Goal: Obtain resource: Download file/media

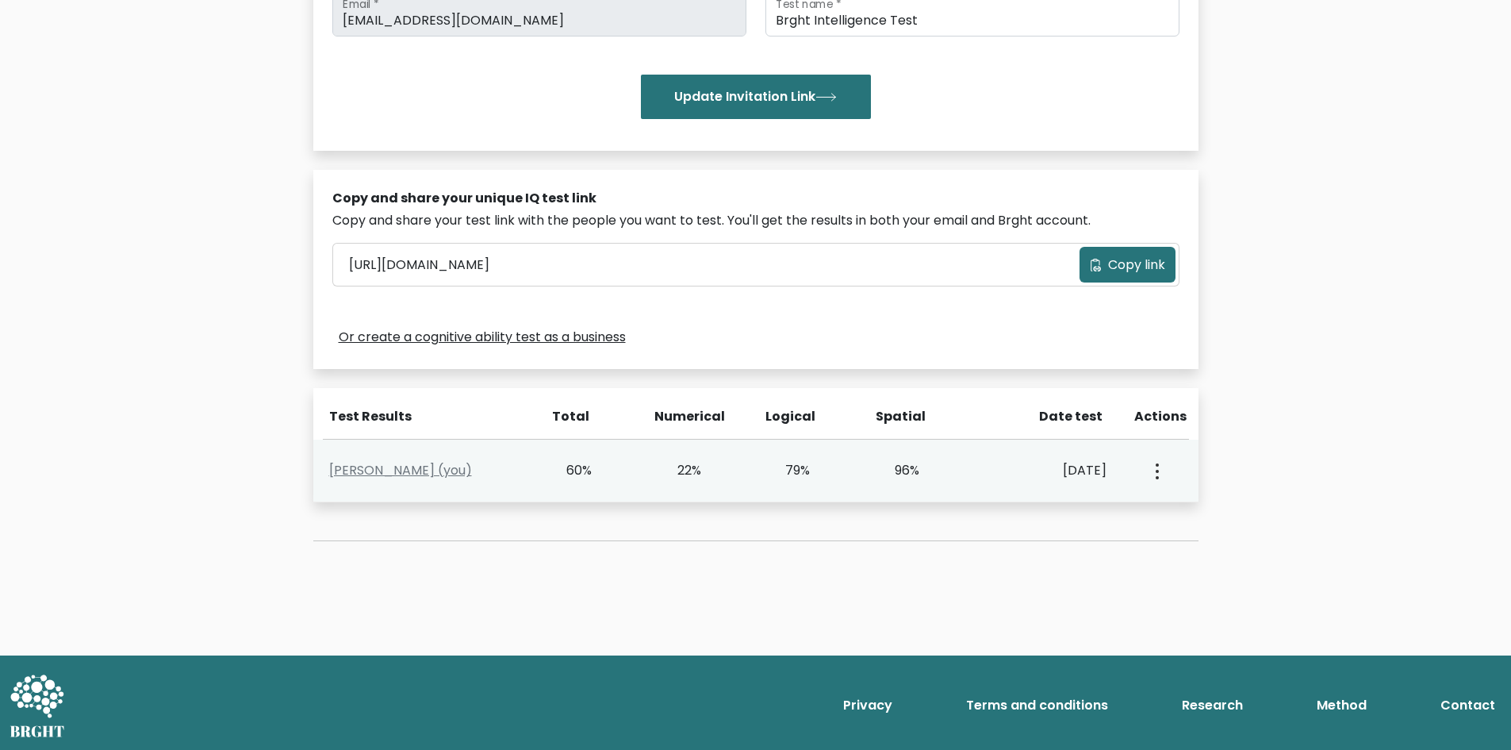
scroll to position [334, 0]
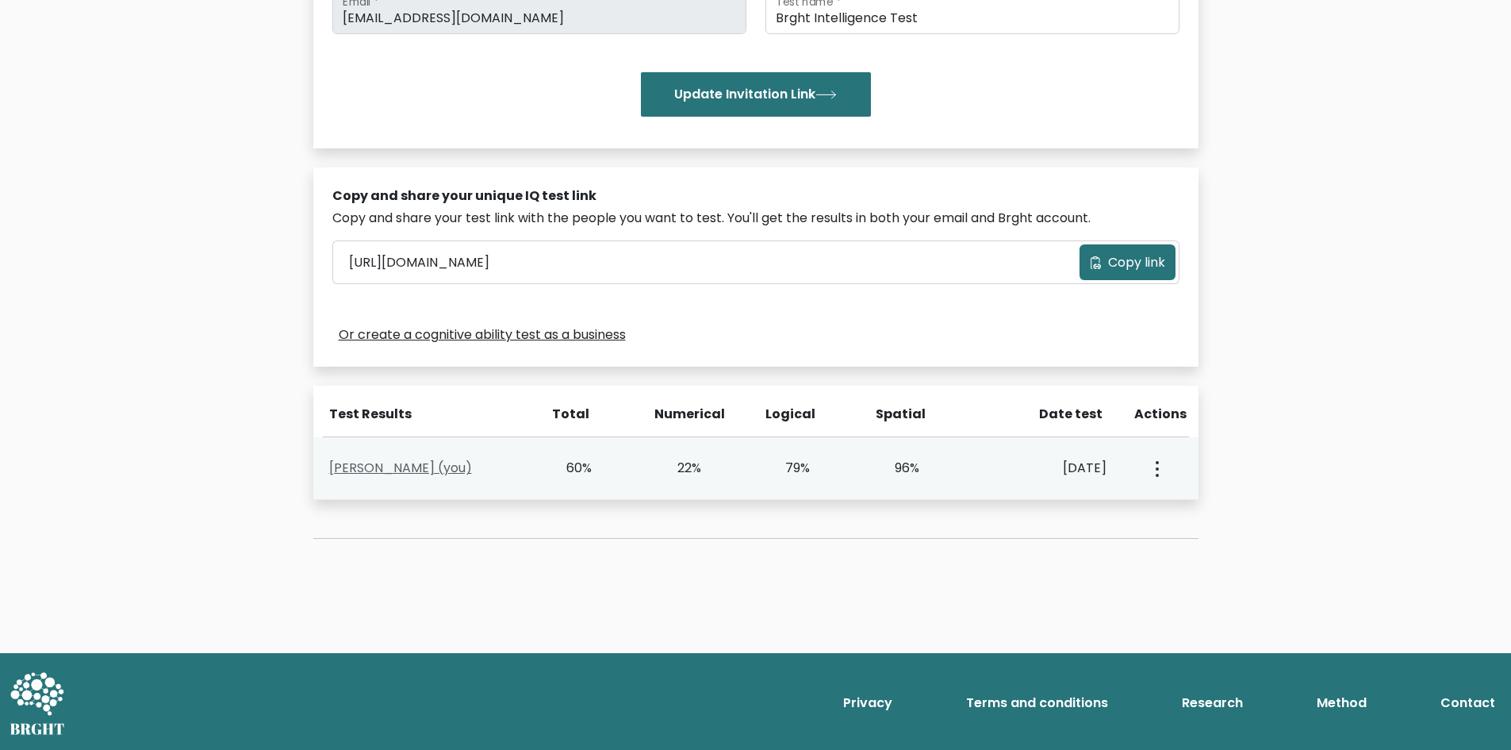
click at [397, 469] on link "[PERSON_NAME] (you)" at bounding box center [400, 468] width 143 height 18
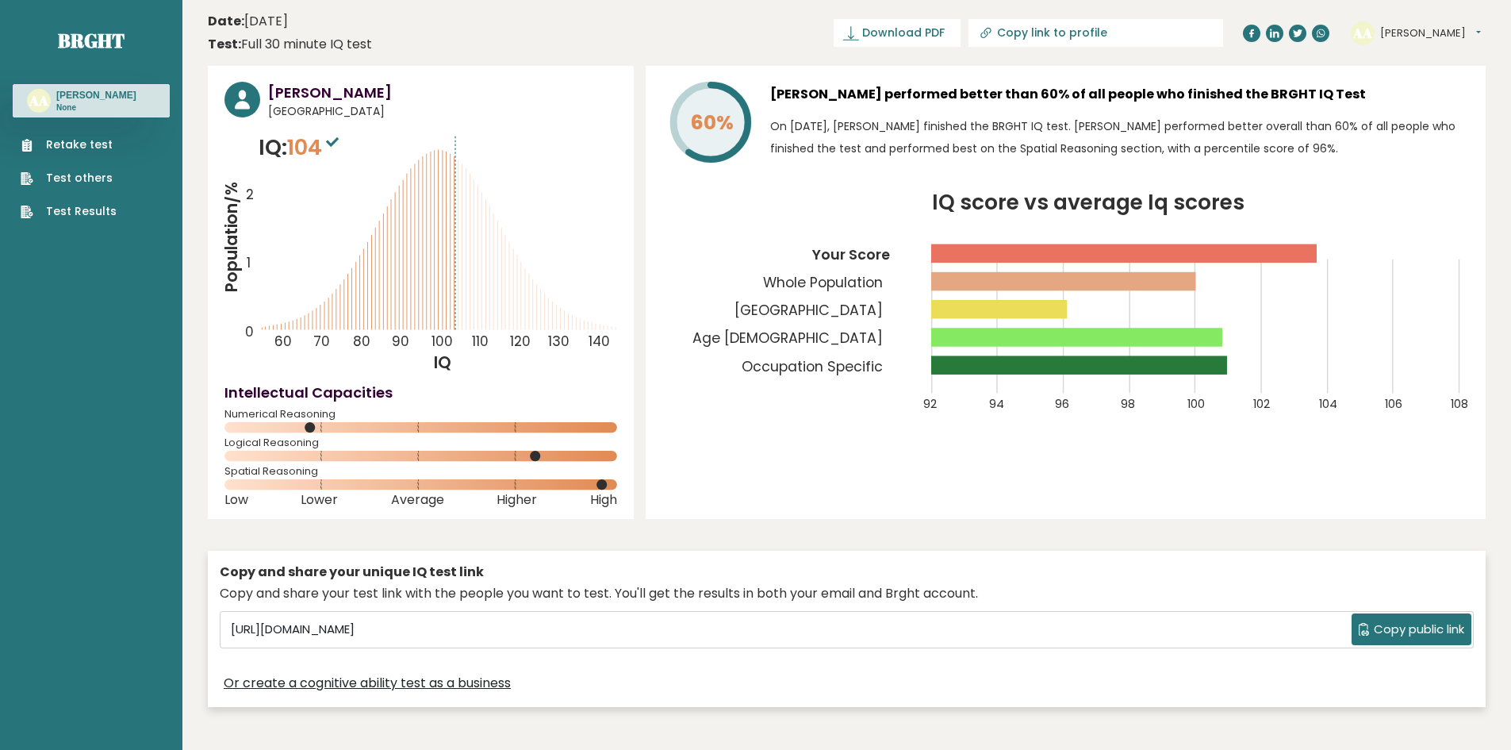
click at [1118, 32] on input "Copy link to profile" at bounding box center [1105, 32] width 216 height 13
type input "https://brght.org/profile/alex-almonte/?utm_source=share&utm_medium=copy&utm_ca…"
click at [792, 52] on header "Date: July 18, 2025 Test: Full 30 minute IQ test Download PDF Downloading... Do…" at bounding box center [847, 33] width 1278 height 50
click at [888, 32] on span "Download PDF" at bounding box center [847, 33] width 82 height 17
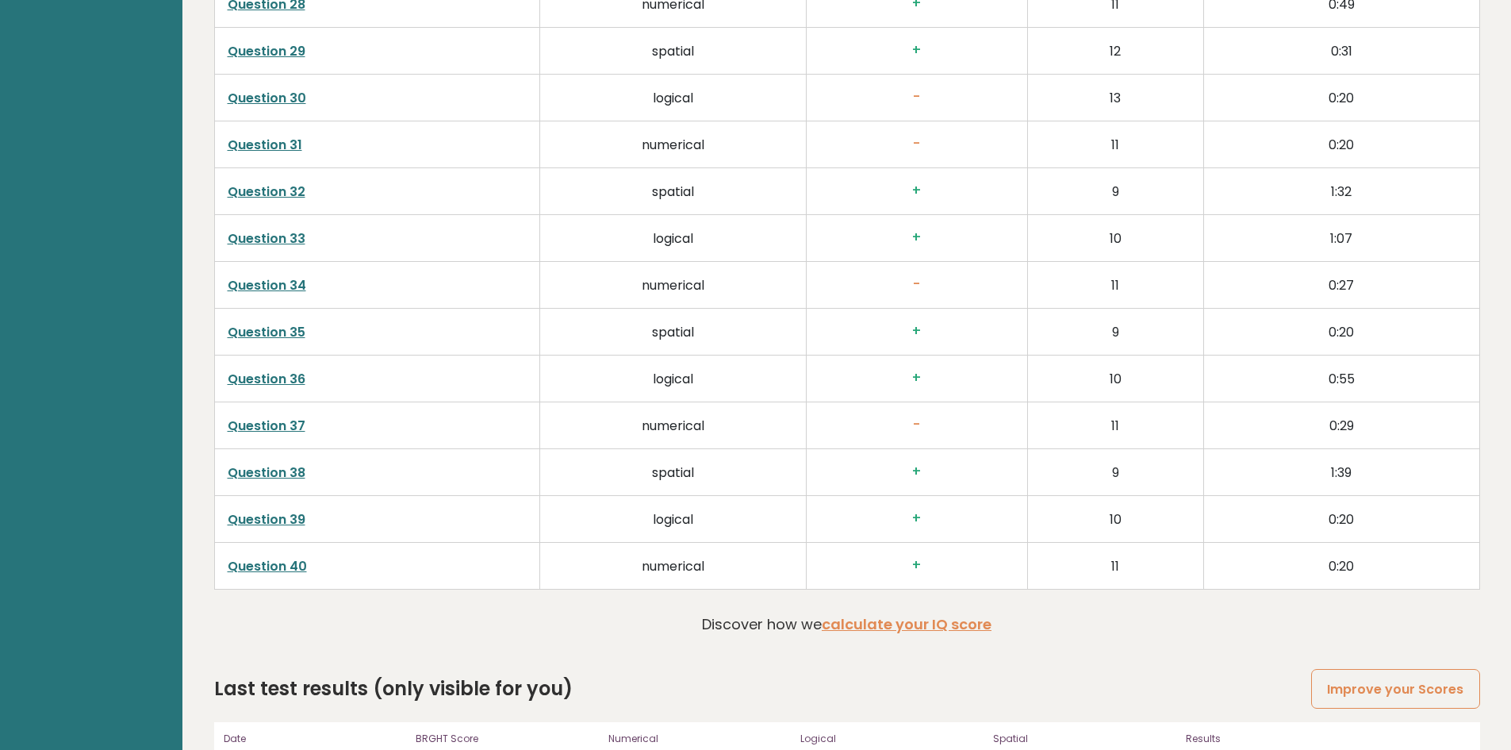
scroll to position [4027, 0]
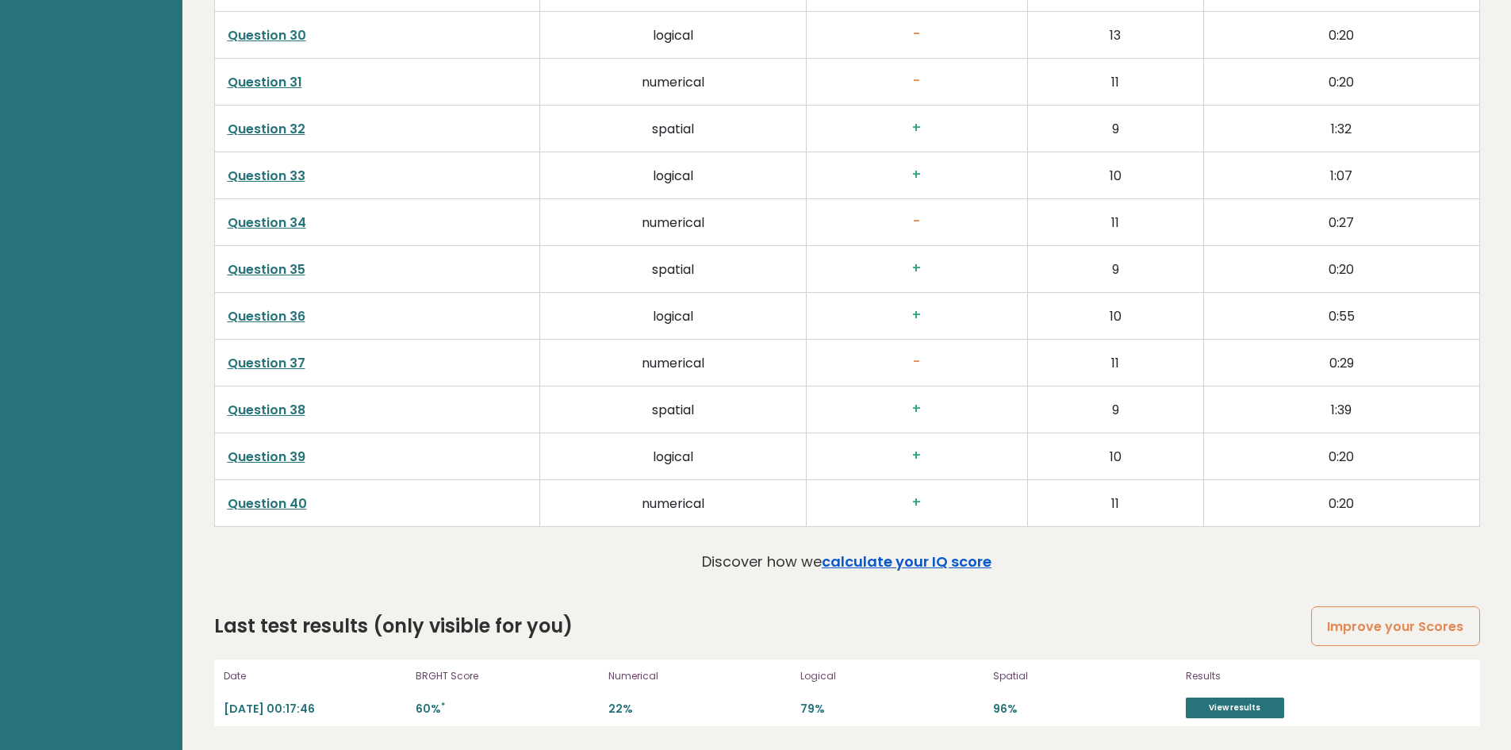
click at [886, 557] on link "calculate your IQ score" at bounding box center [907, 561] width 170 height 20
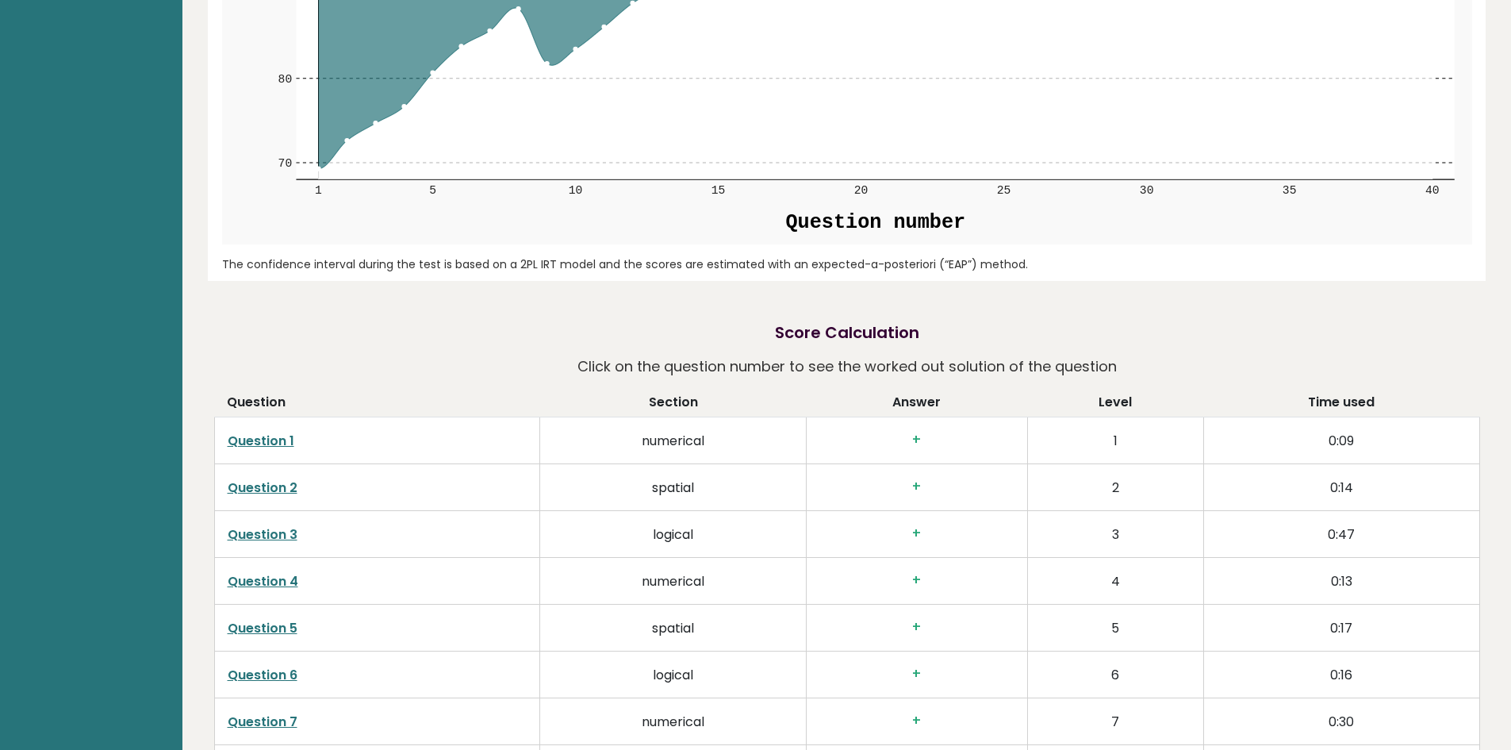
scroll to position [1965, 0]
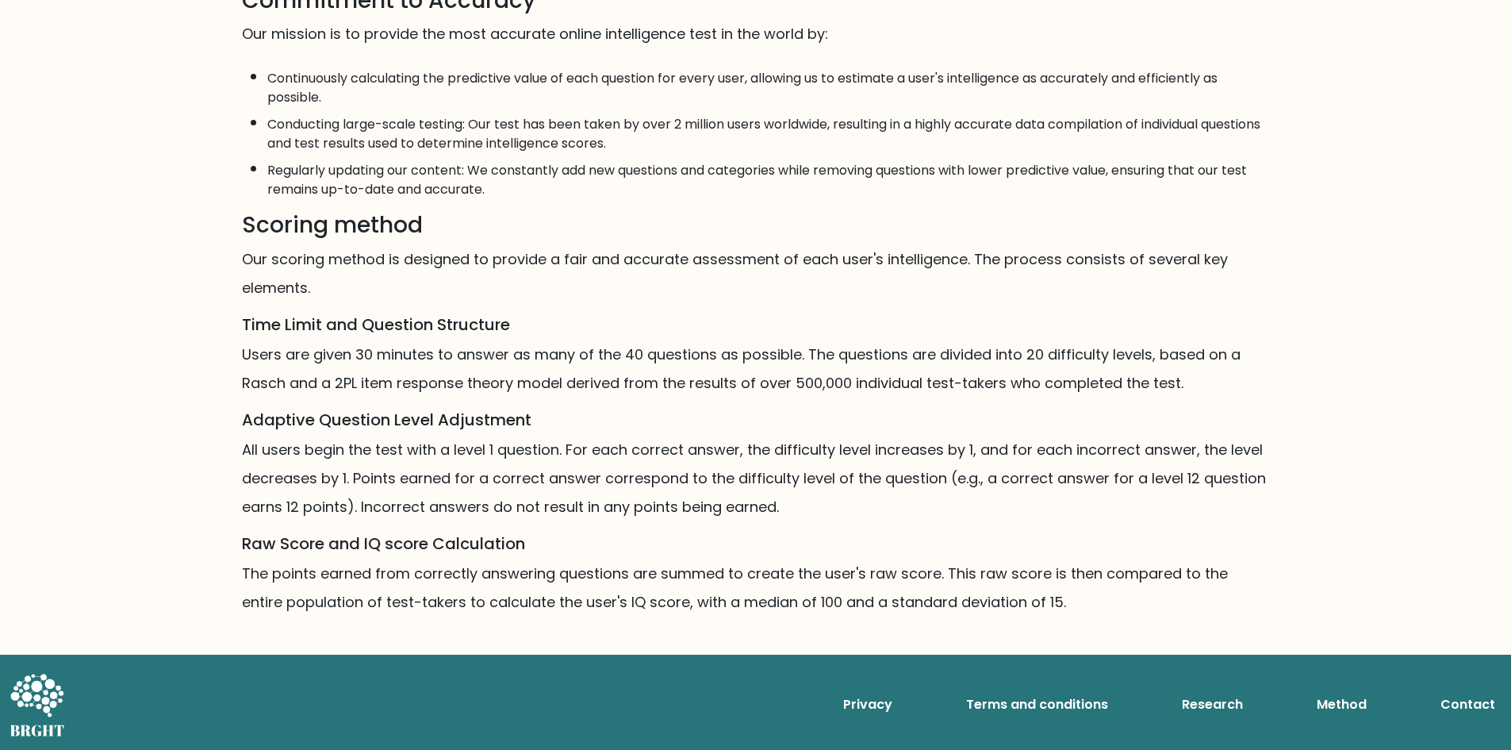
scroll to position [777, 0]
